Goal: Check status: Check status

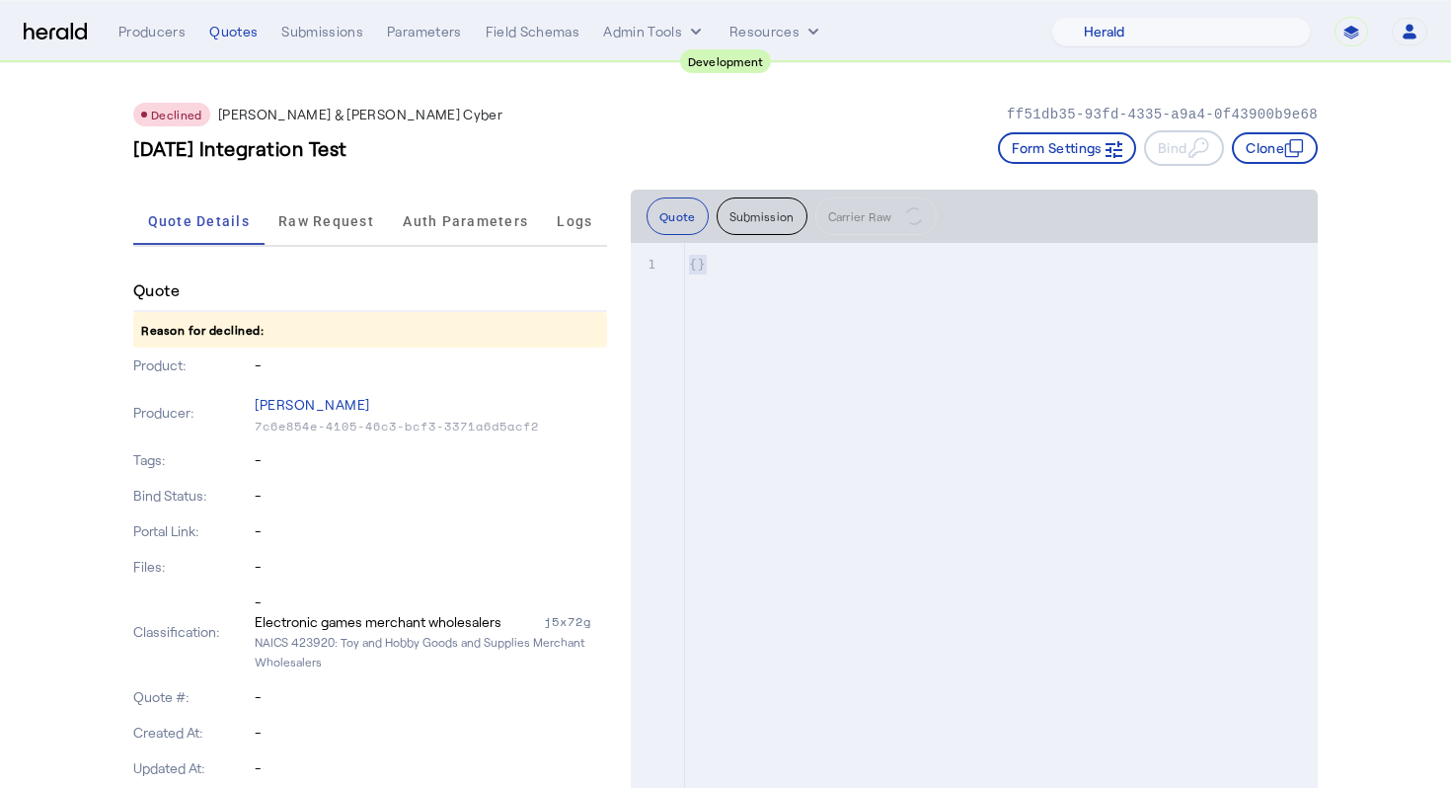
select select "pfm_2v8p_herald_api"
click at [723, 130] on div "[DATE] Integration Test Form Settings Bind Clone" at bounding box center [725, 148] width 1185 height 36
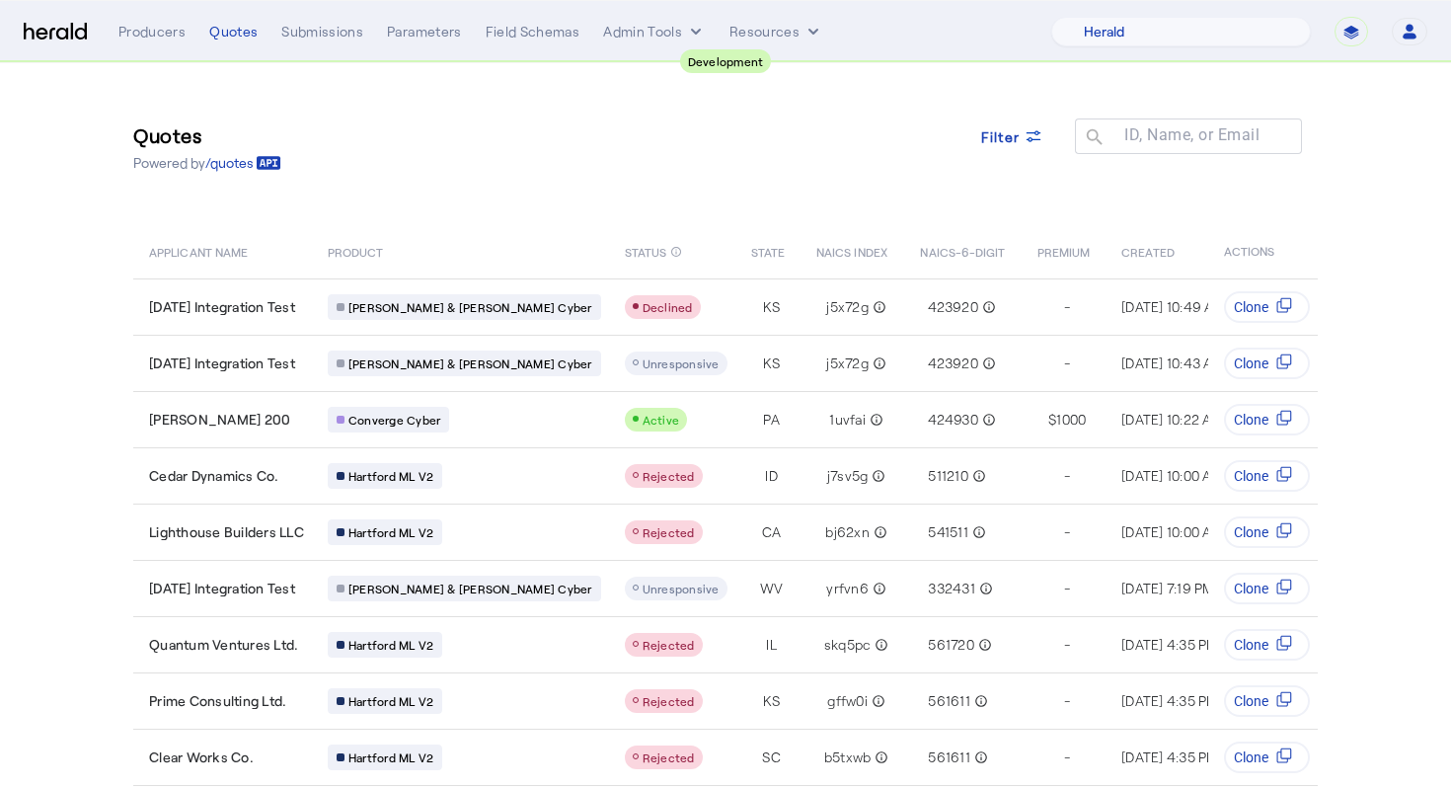
select select "pfm_2v8p_herald_api"
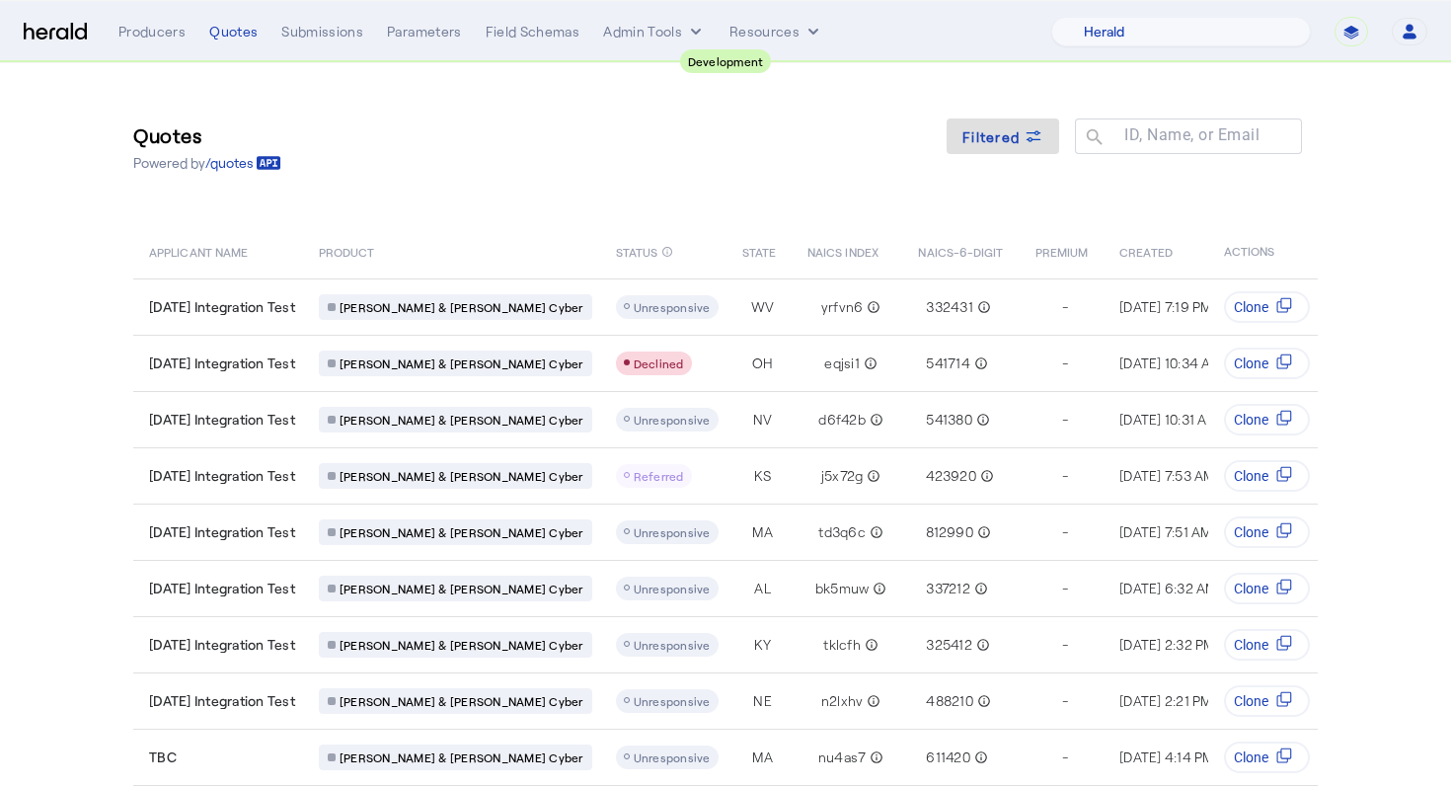
select select "pfm_2v8p_herald_api"
